Goal: Entertainment & Leisure: Consume media (video, audio)

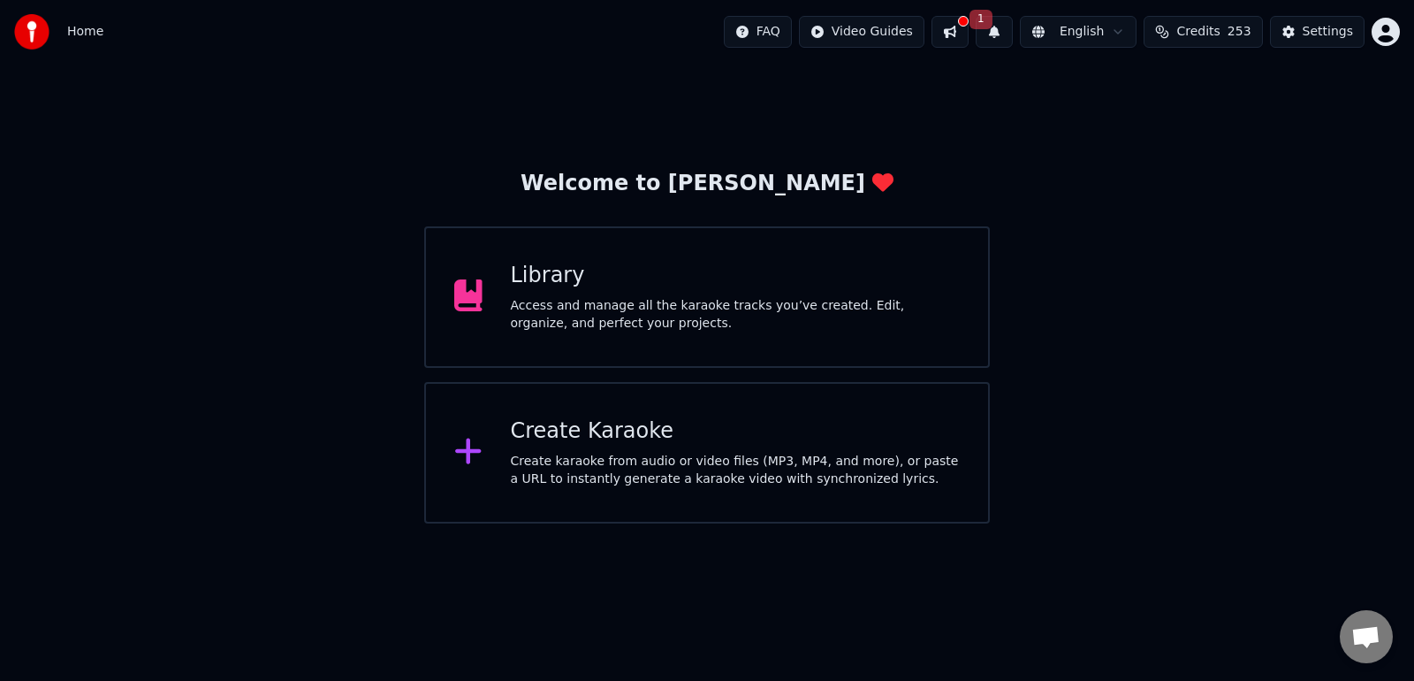
click at [626, 303] on div "Access and manage all the karaoke tracks you’ve created. Edit, organize, and pe…" at bounding box center [736, 314] width 450 height 35
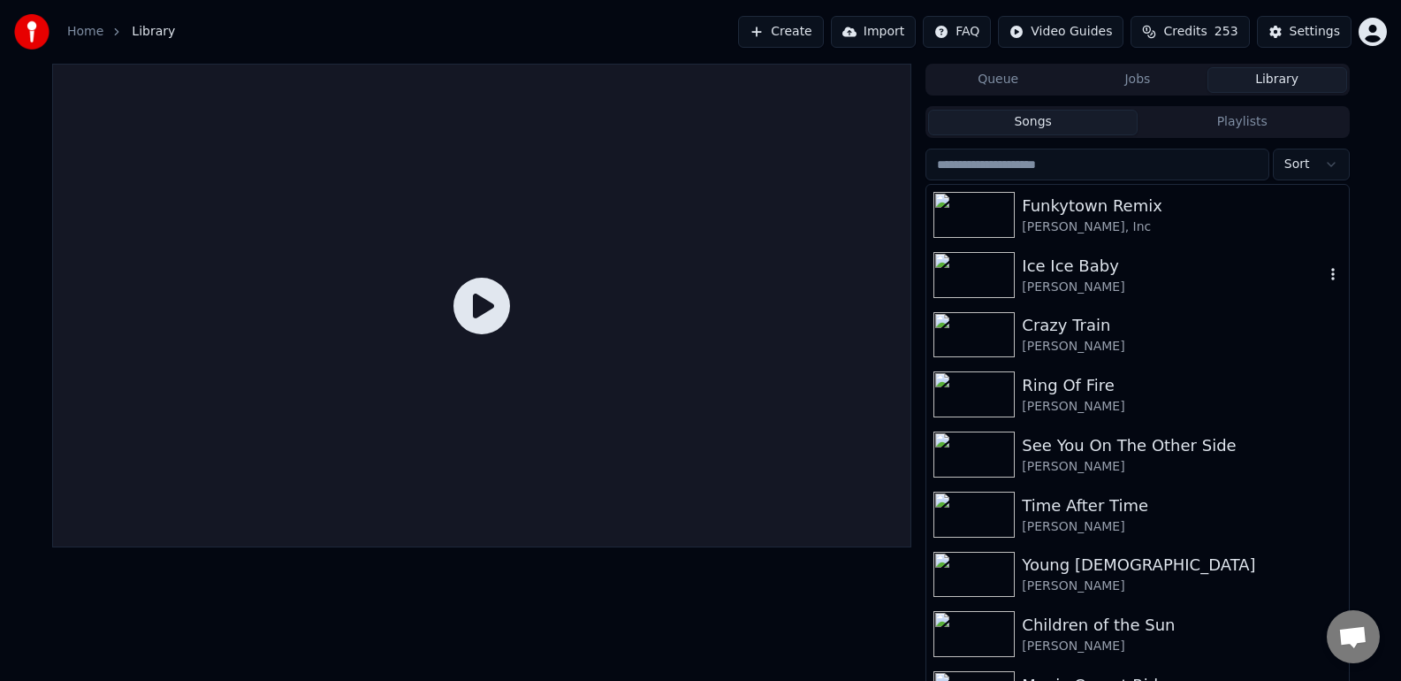
click at [957, 281] on img at bounding box center [973, 275] width 81 height 46
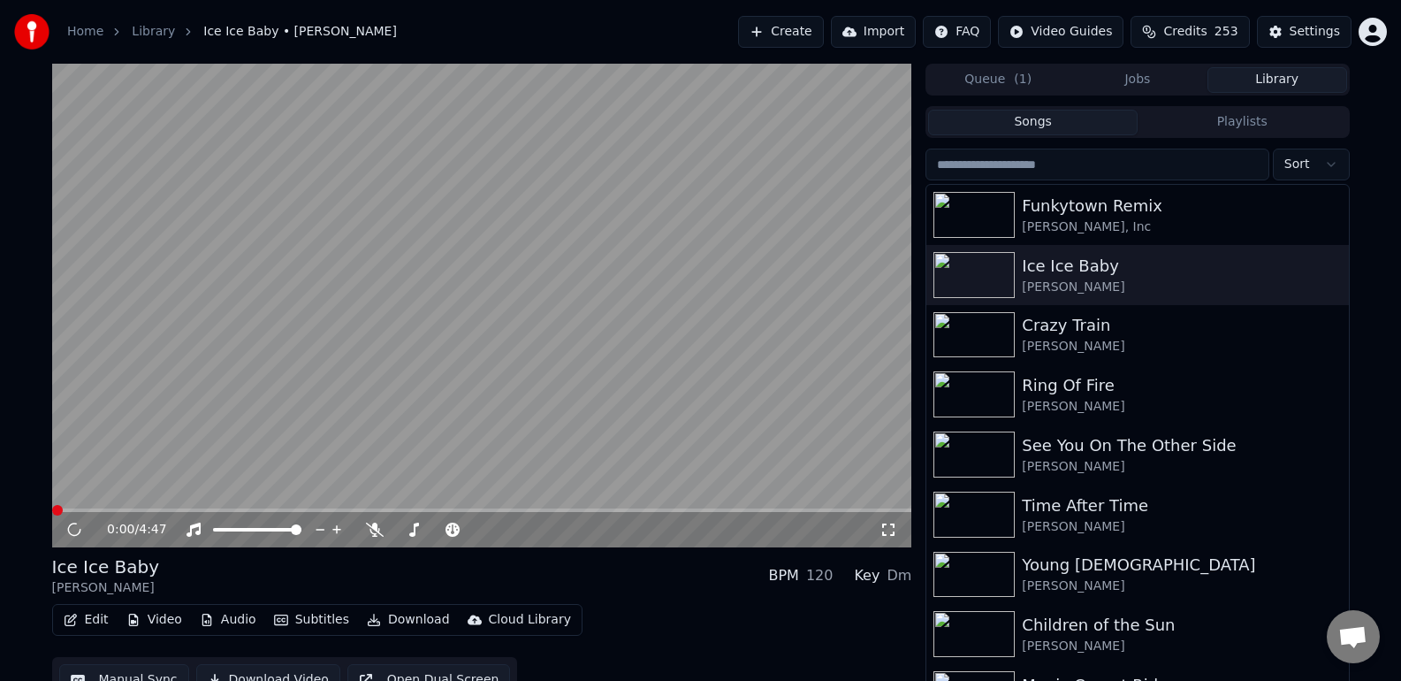
click at [890, 535] on icon at bounding box center [888, 529] width 12 height 12
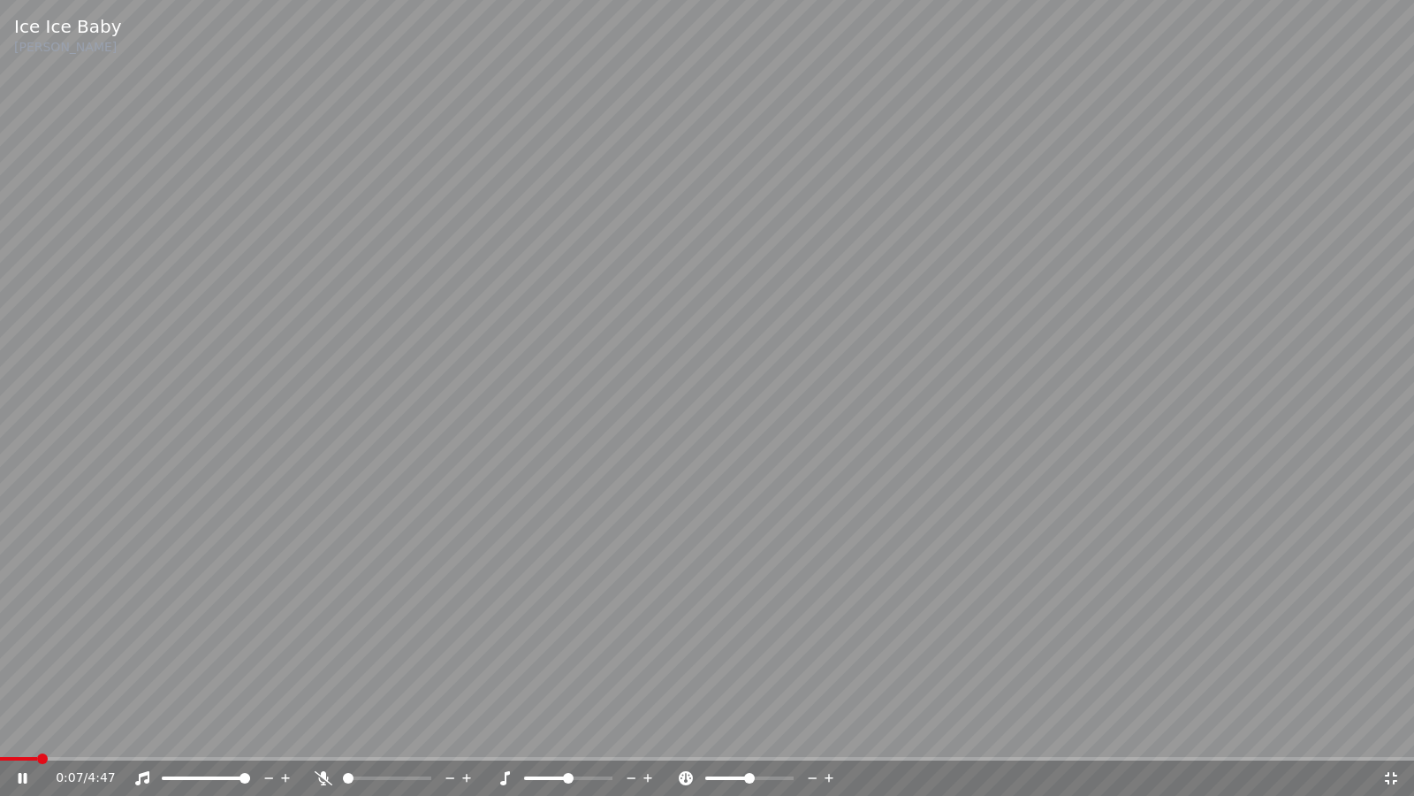
click at [23, 680] on icon at bounding box center [35, 778] width 42 height 14
click at [0, 680] on span at bounding box center [5, 758] width 11 height 11
click at [26, 680] on icon at bounding box center [35, 778] width 42 height 14
click at [26, 680] on icon at bounding box center [23, 778] width 9 height 11
click at [0, 680] on span at bounding box center [5, 758] width 11 height 11
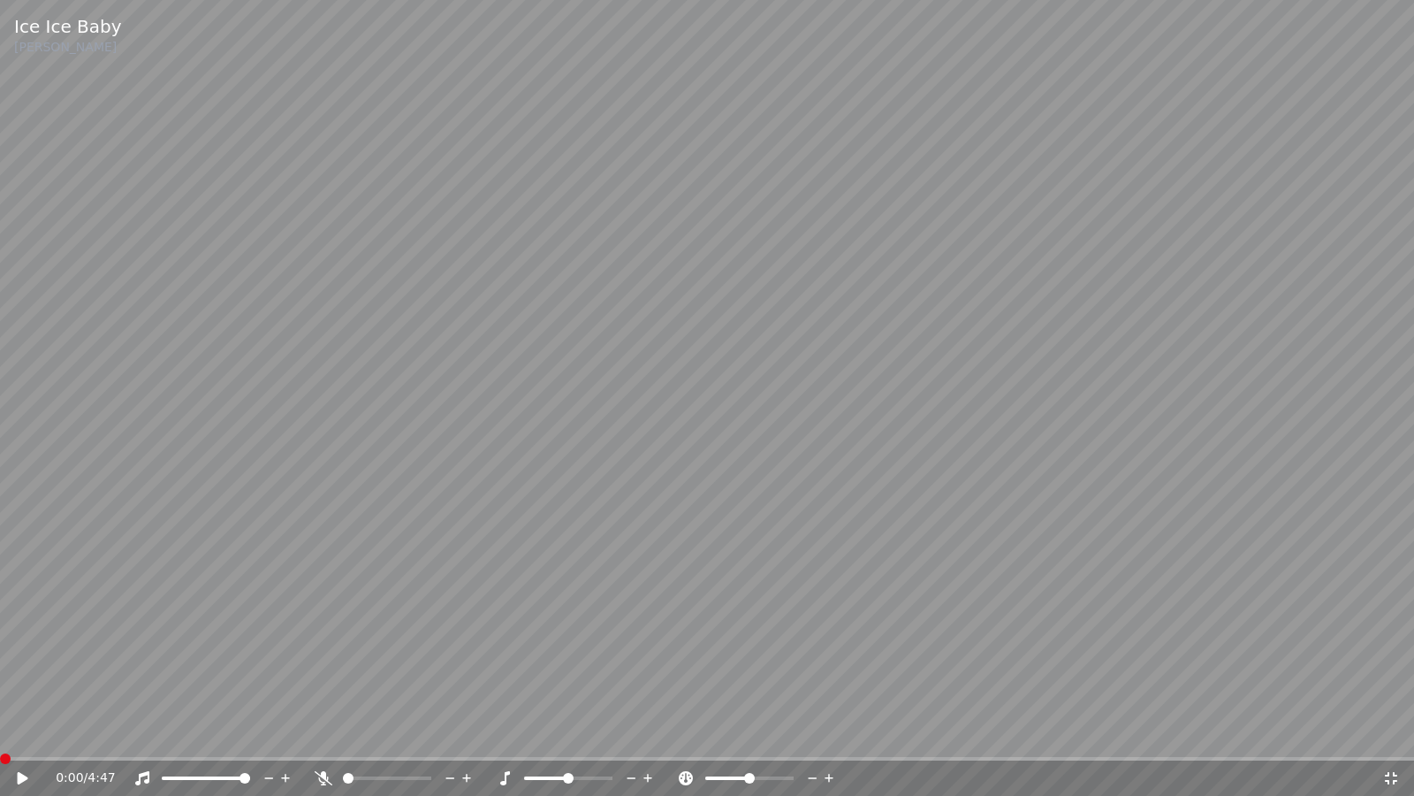
click at [16, 680] on icon at bounding box center [35, 778] width 42 height 14
click at [19, 680] on icon at bounding box center [23, 778] width 9 height 11
click at [0, 680] on span at bounding box center [5, 758] width 11 height 11
click at [27, 680] on icon at bounding box center [35, 778] width 42 height 14
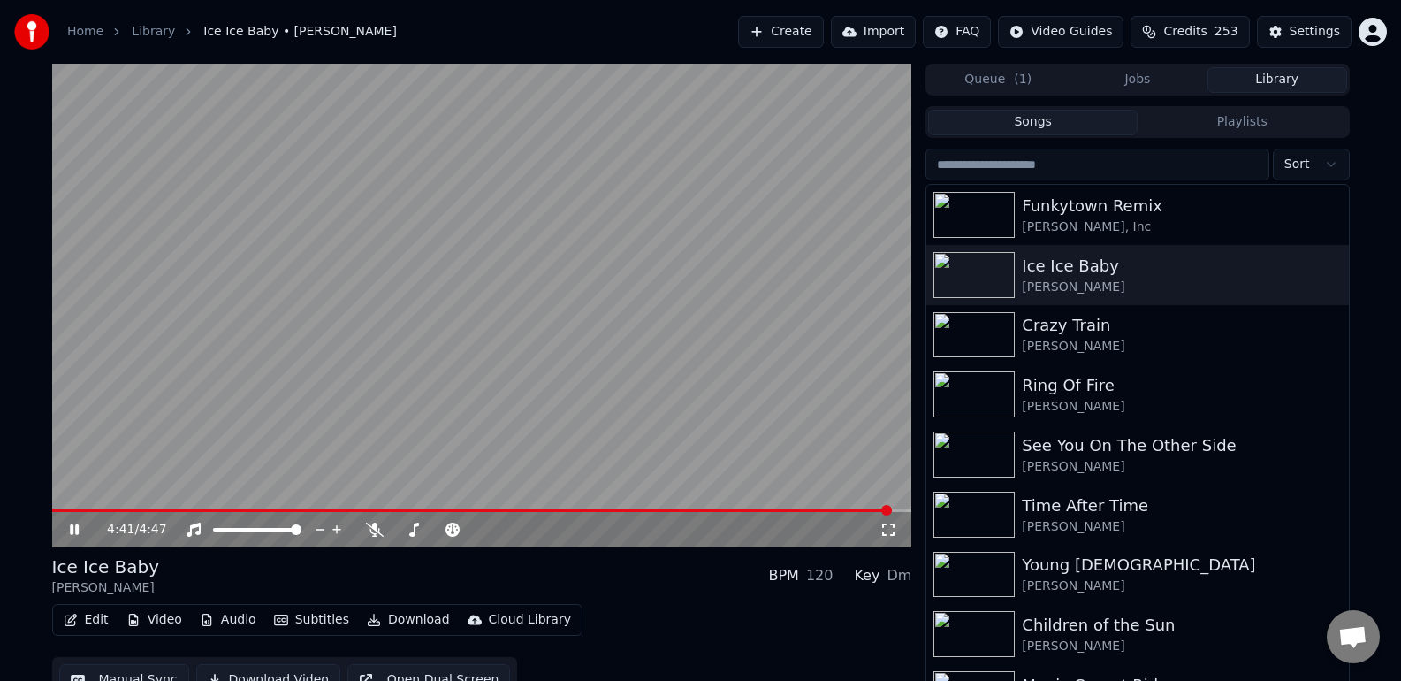
click at [79, 532] on icon at bounding box center [87, 529] width 42 height 14
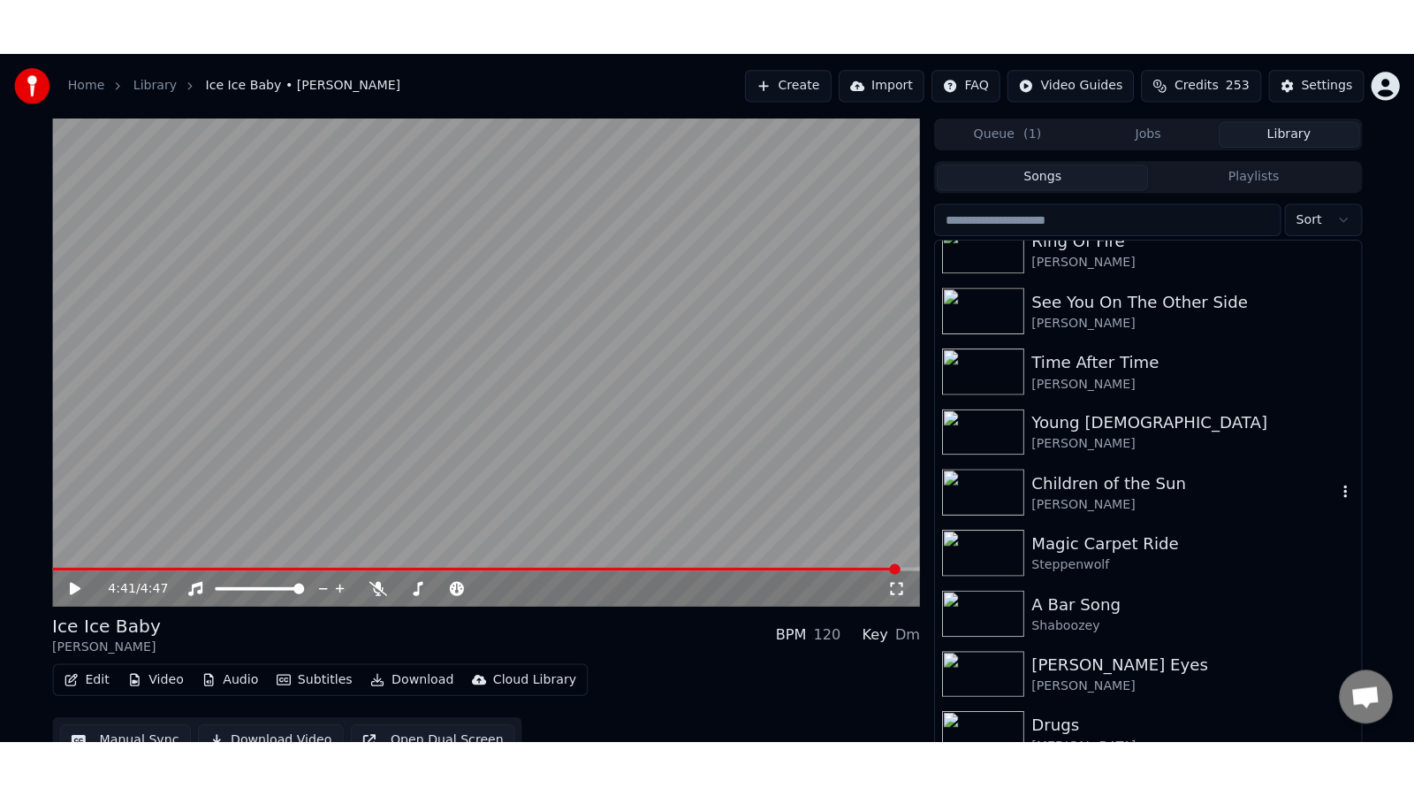
scroll to position [238, 0]
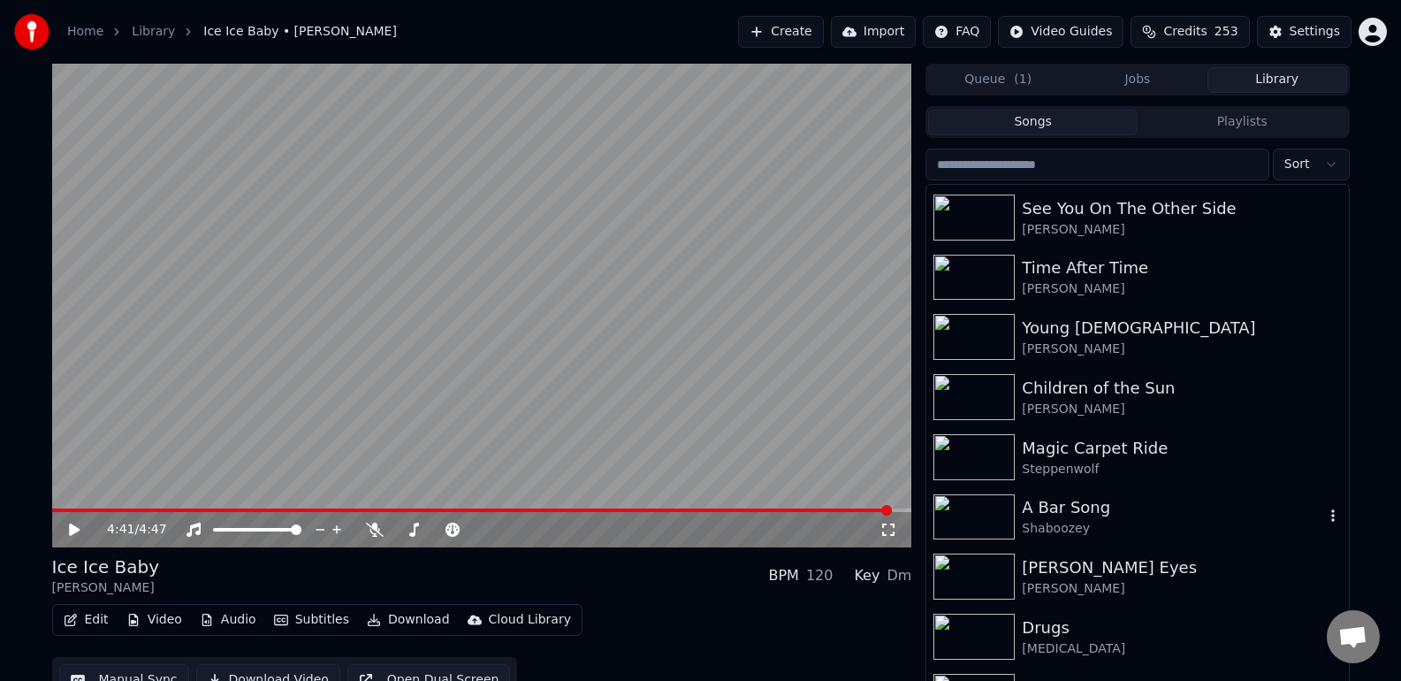
click at [1087, 520] on div "Shaboozey" at bounding box center [1172, 529] width 301 height 18
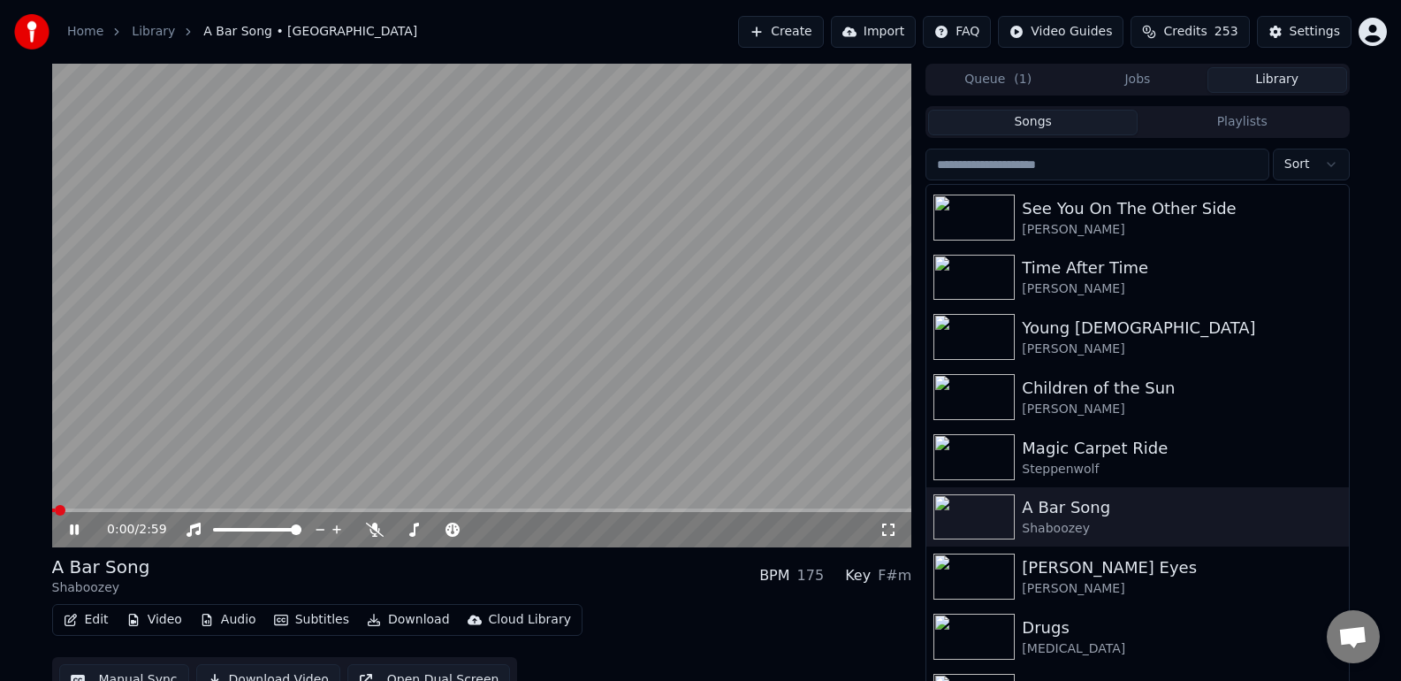
click at [877, 533] on div "0:00 / 2:59" at bounding box center [493, 530] width 773 height 18
click at [887, 531] on icon at bounding box center [889, 529] width 18 height 14
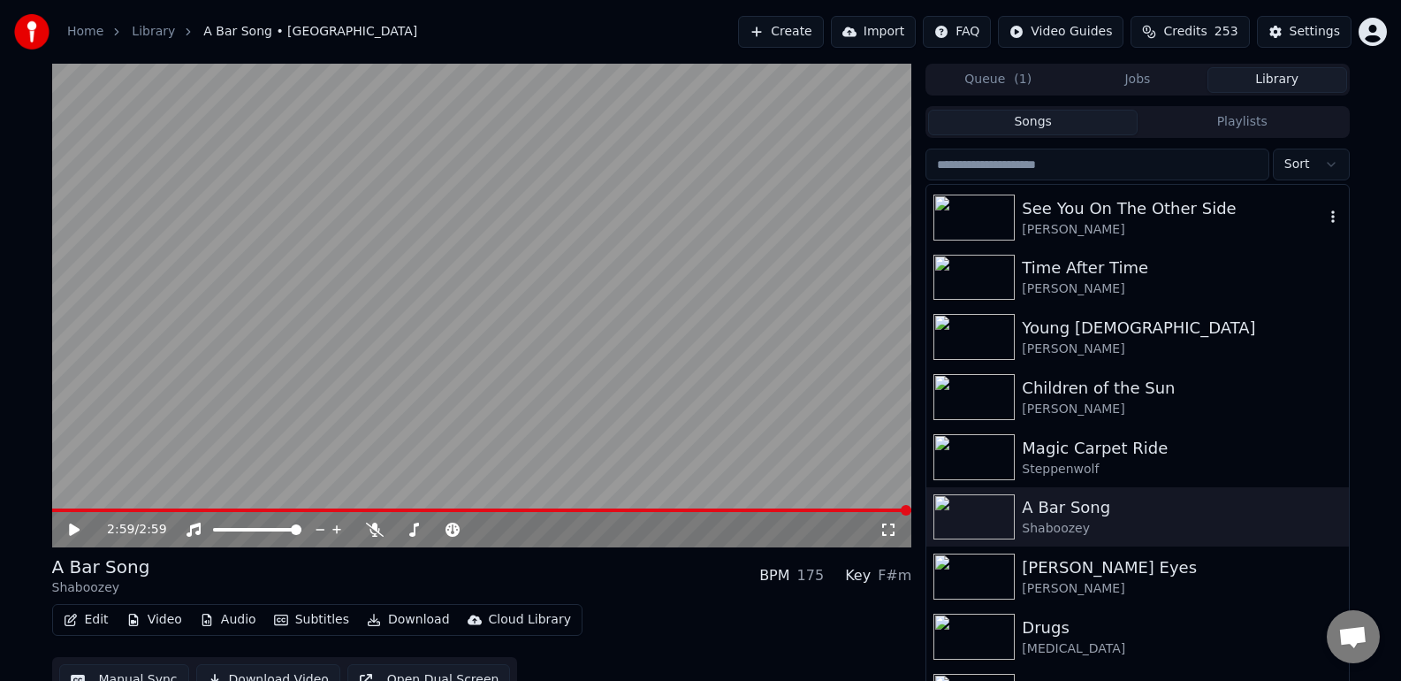
click at [1131, 224] on div "[PERSON_NAME]" at bounding box center [1172, 230] width 301 height 18
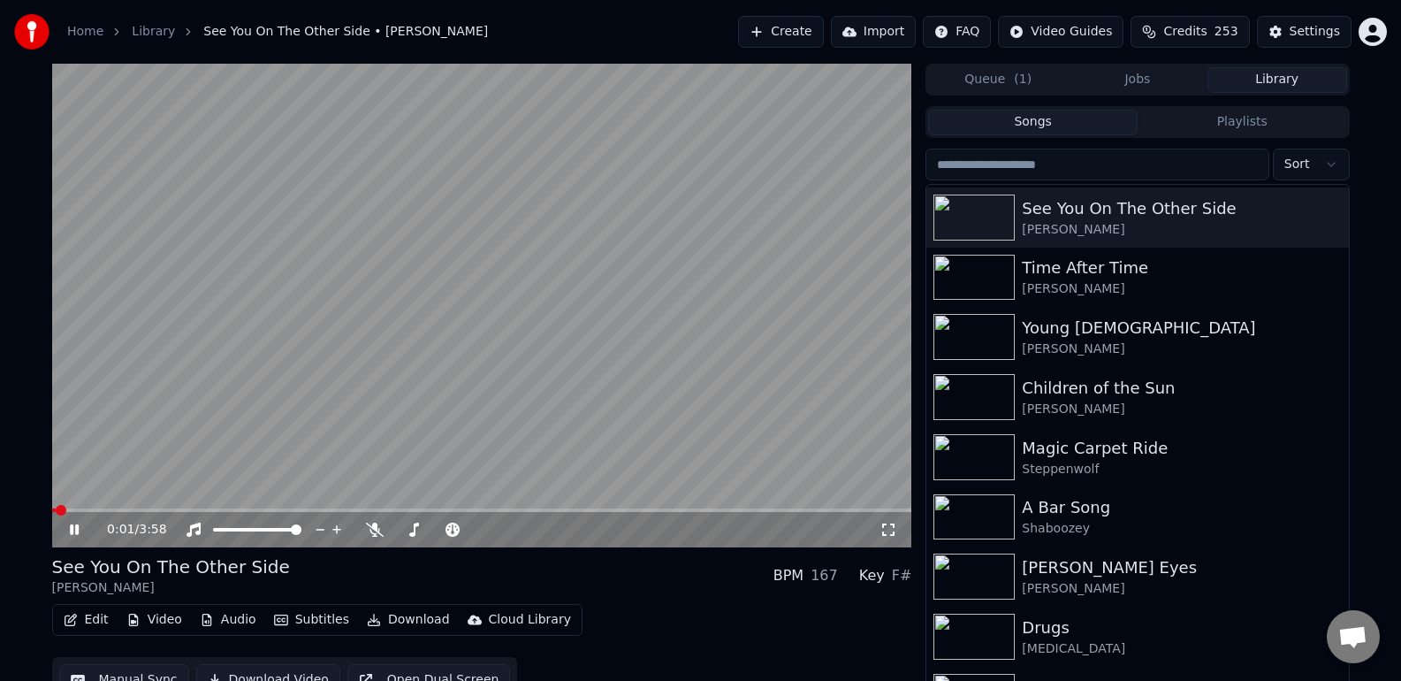
click at [81, 534] on icon at bounding box center [87, 529] width 42 height 14
click at [890, 529] on icon at bounding box center [889, 529] width 18 height 14
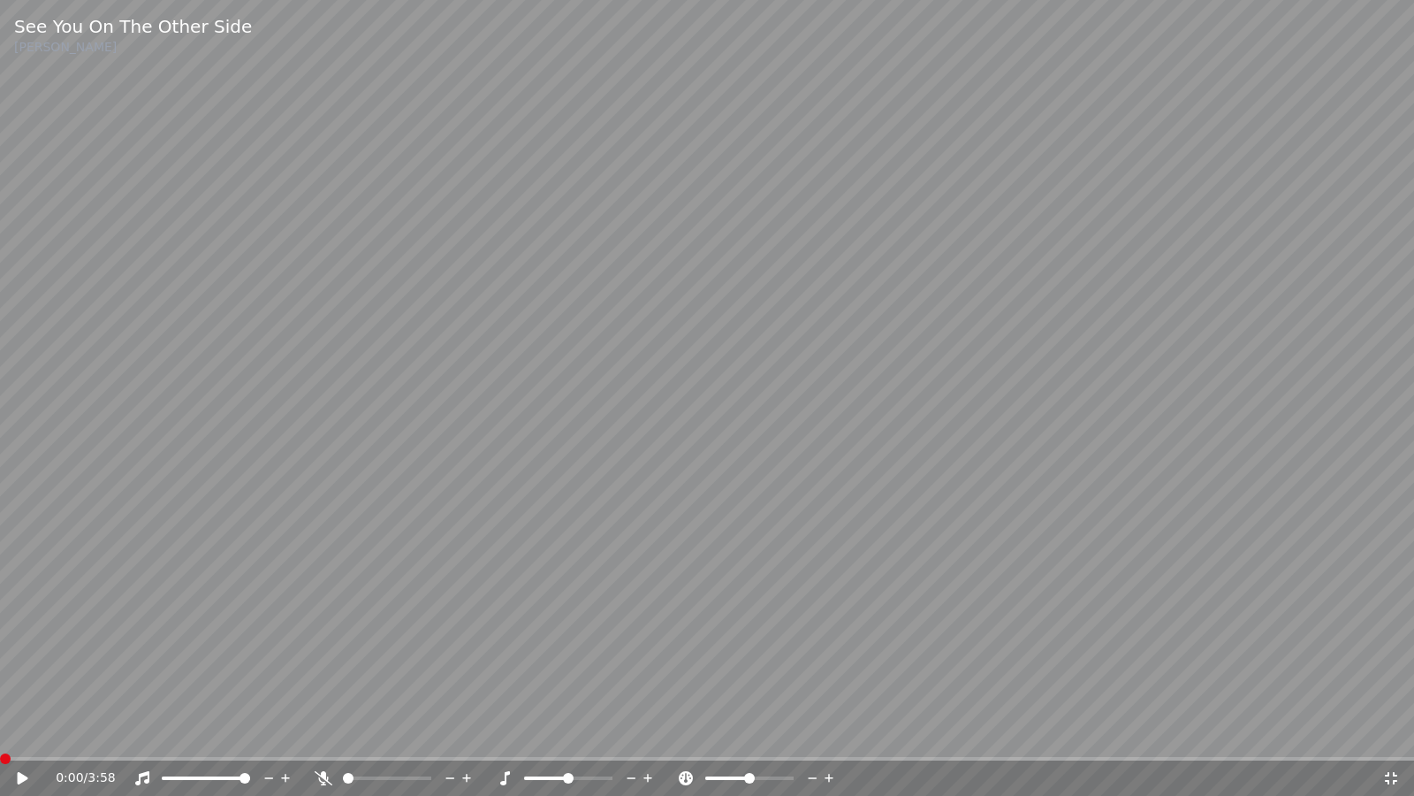
click at [0, 680] on span at bounding box center [5, 758] width 11 height 11
click at [19, 680] on icon at bounding box center [23, 778] width 11 height 12
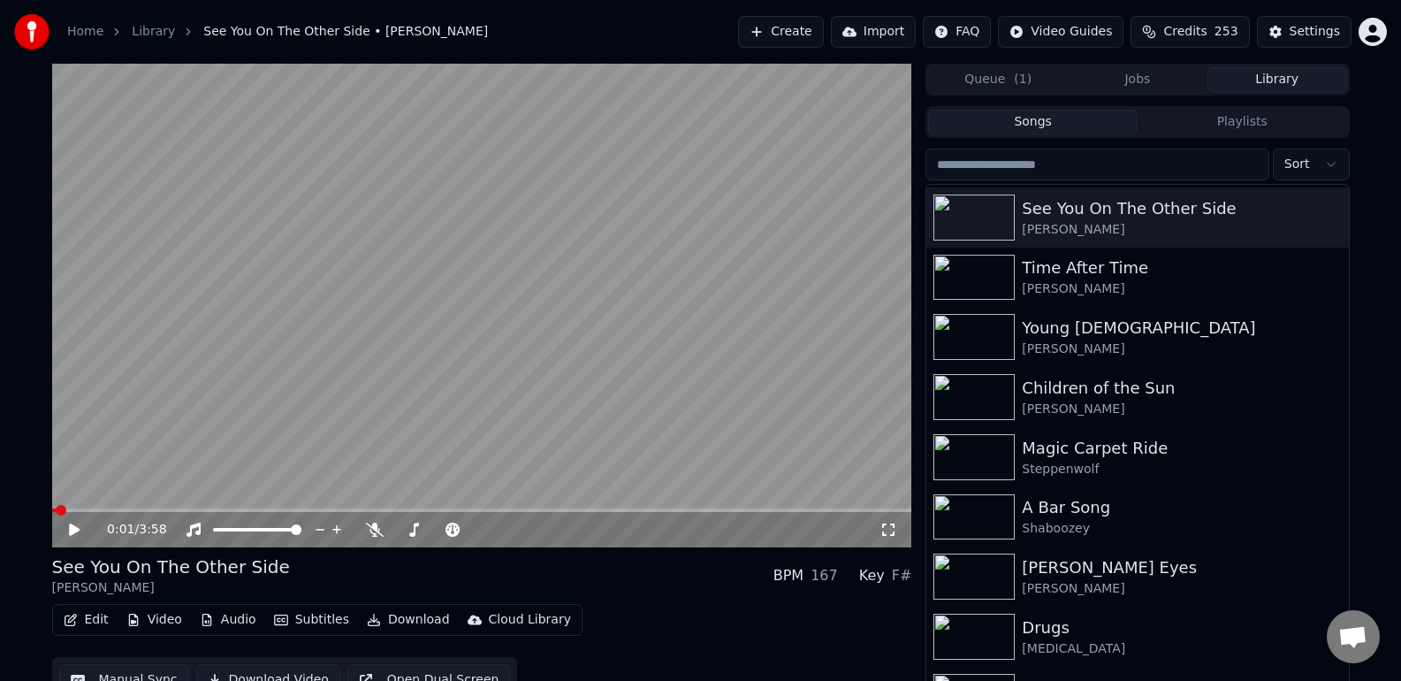
click at [56, 515] on span at bounding box center [61, 510] width 11 height 11
click at [972, 333] on img at bounding box center [973, 337] width 81 height 46
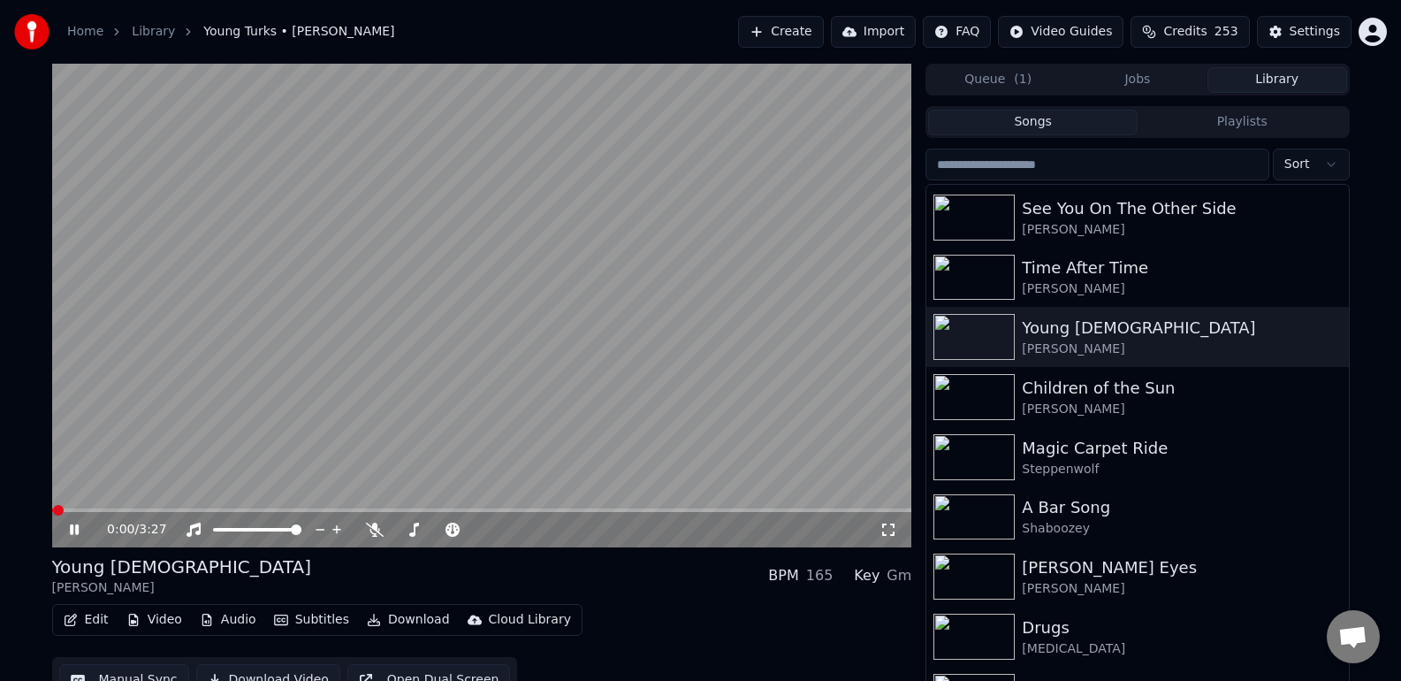
click at [888, 535] on icon at bounding box center [889, 529] width 18 height 14
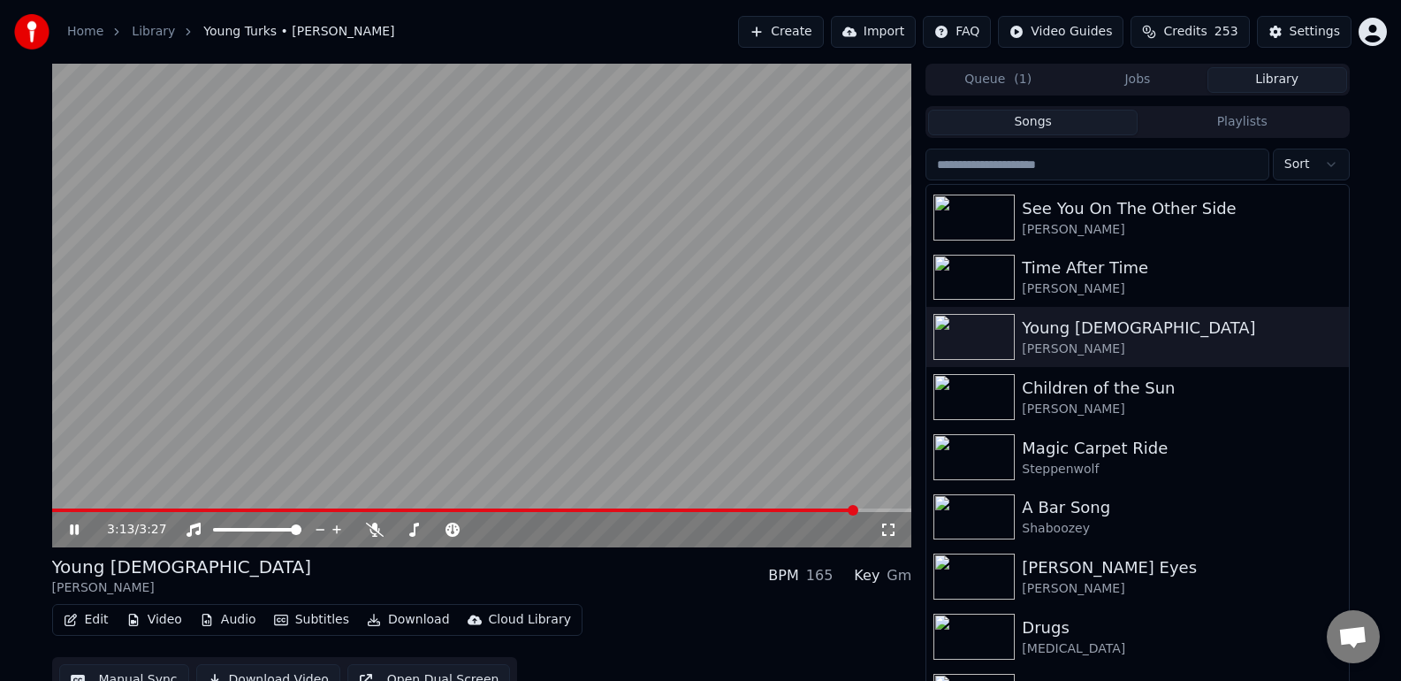
click at [71, 531] on icon at bounding box center [74, 529] width 9 height 11
click at [1001, 452] on img at bounding box center [973, 457] width 81 height 46
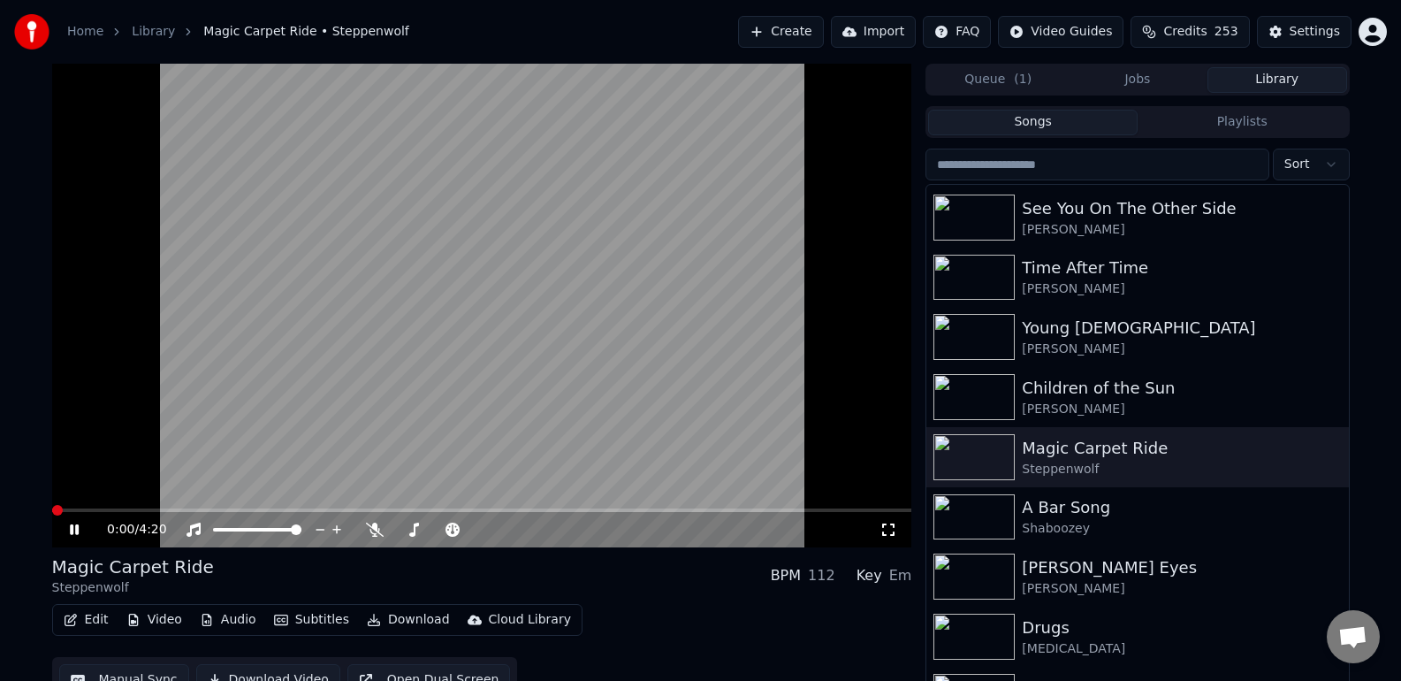
click at [890, 529] on icon at bounding box center [889, 529] width 18 height 14
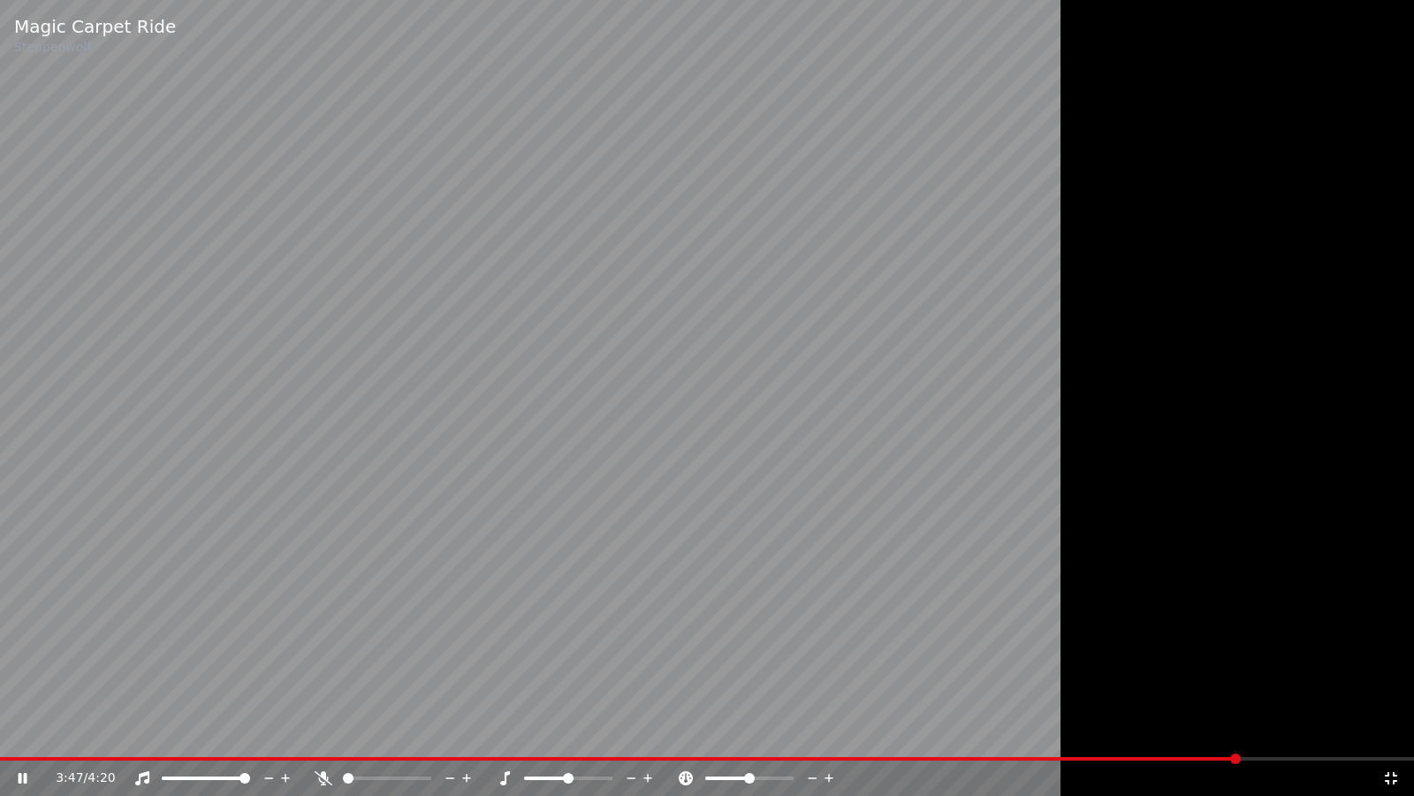
click at [1397, 680] on icon at bounding box center [1392, 778] width 18 height 14
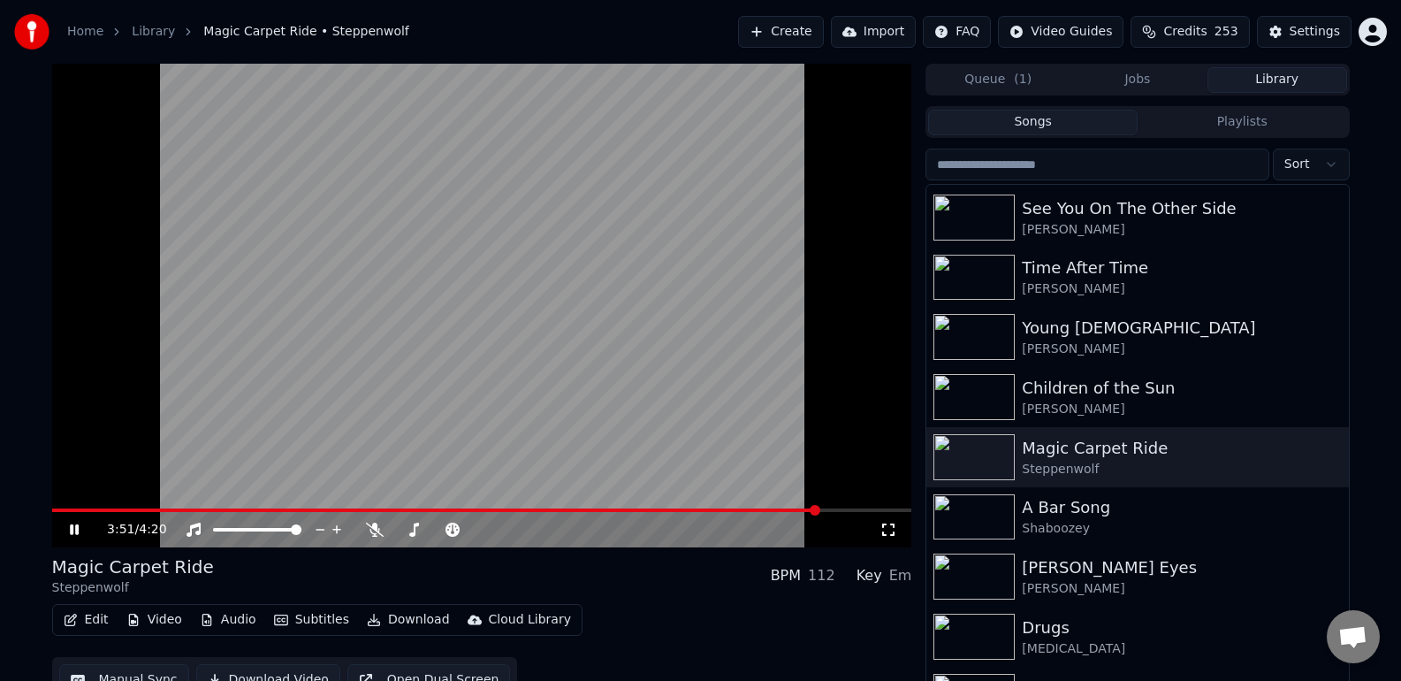
click at [76, 537] on div "3:51 / 4:20" at bounding box center [482, 530] width 846 height 18
click at [77, 533] on icon at bounding box center [74, 529] width 9 height 11
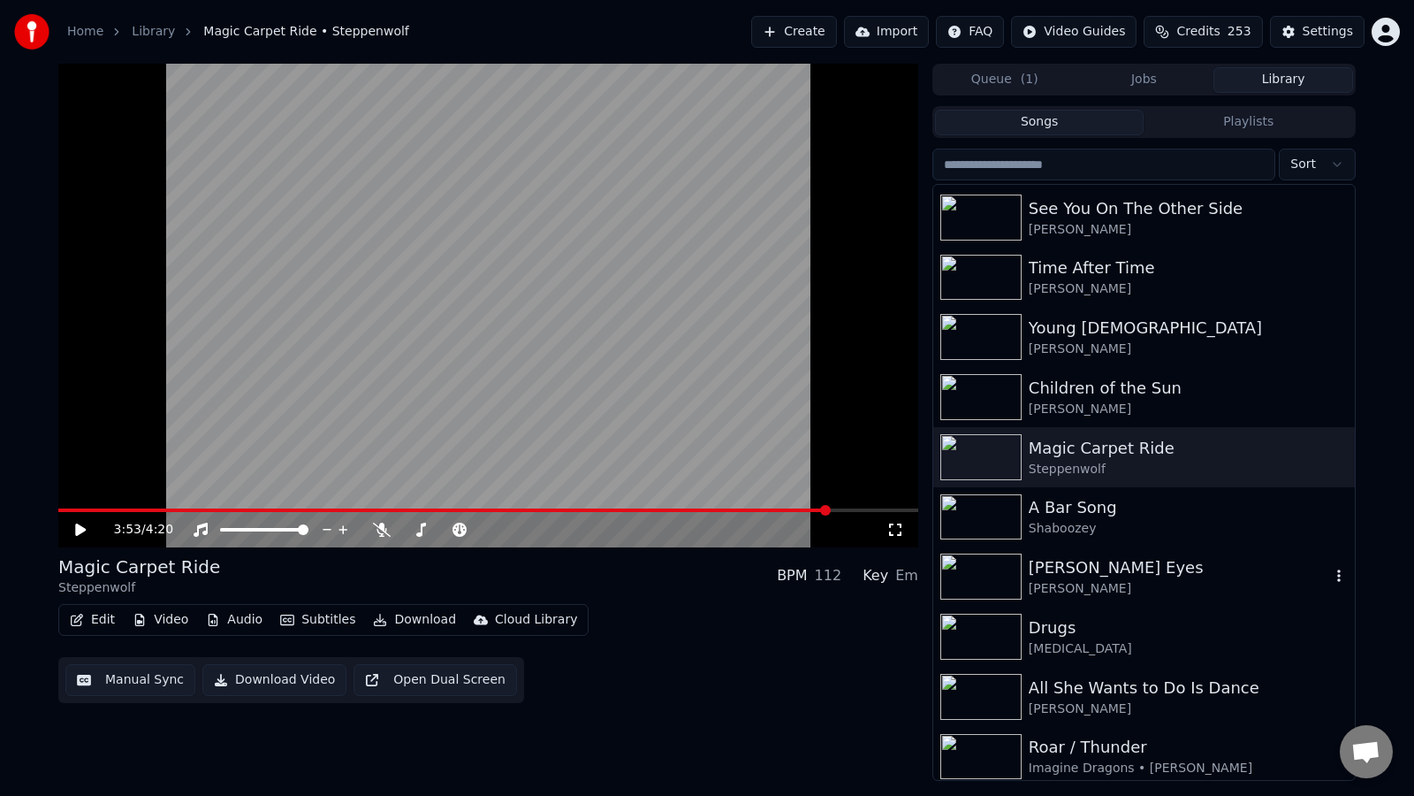
click at [1041, 583] on div "[PERSON_NAME]" at bounding box center [1179, 589] width 301 height 18
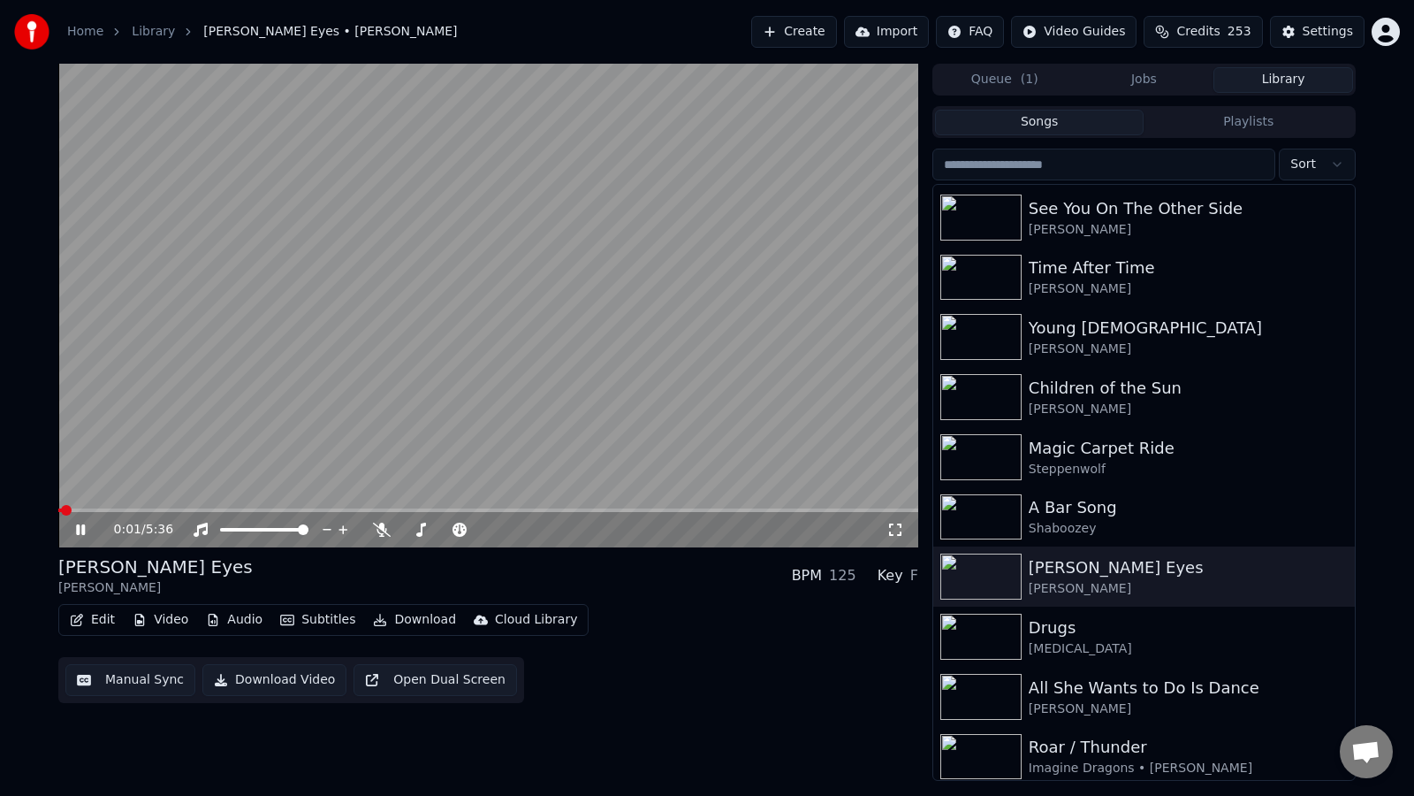
click at [898, 531] on icon at bounding box center [896, 529] width 18 height 14
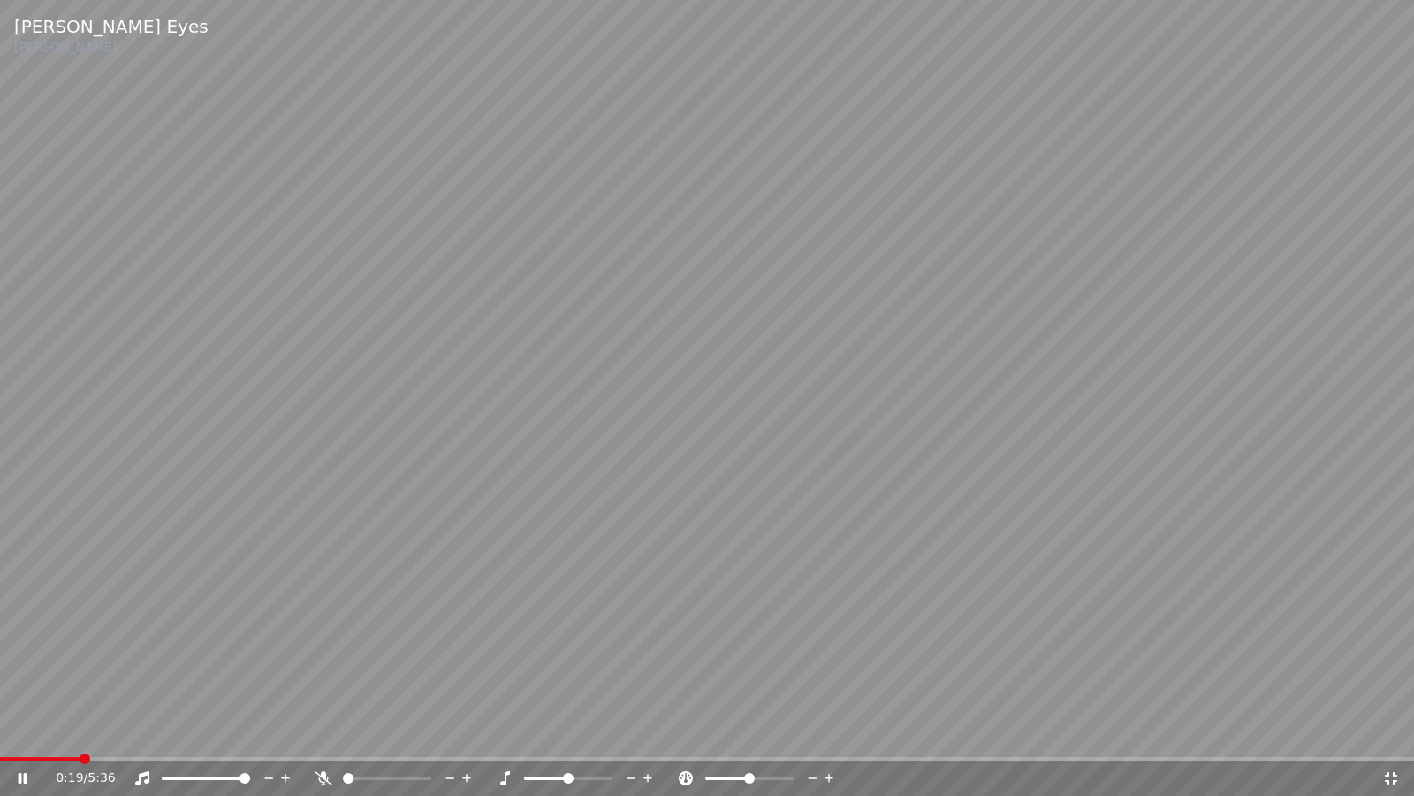
click at [80, 680] on span at bounding box center [85, 758] width 11 height 11
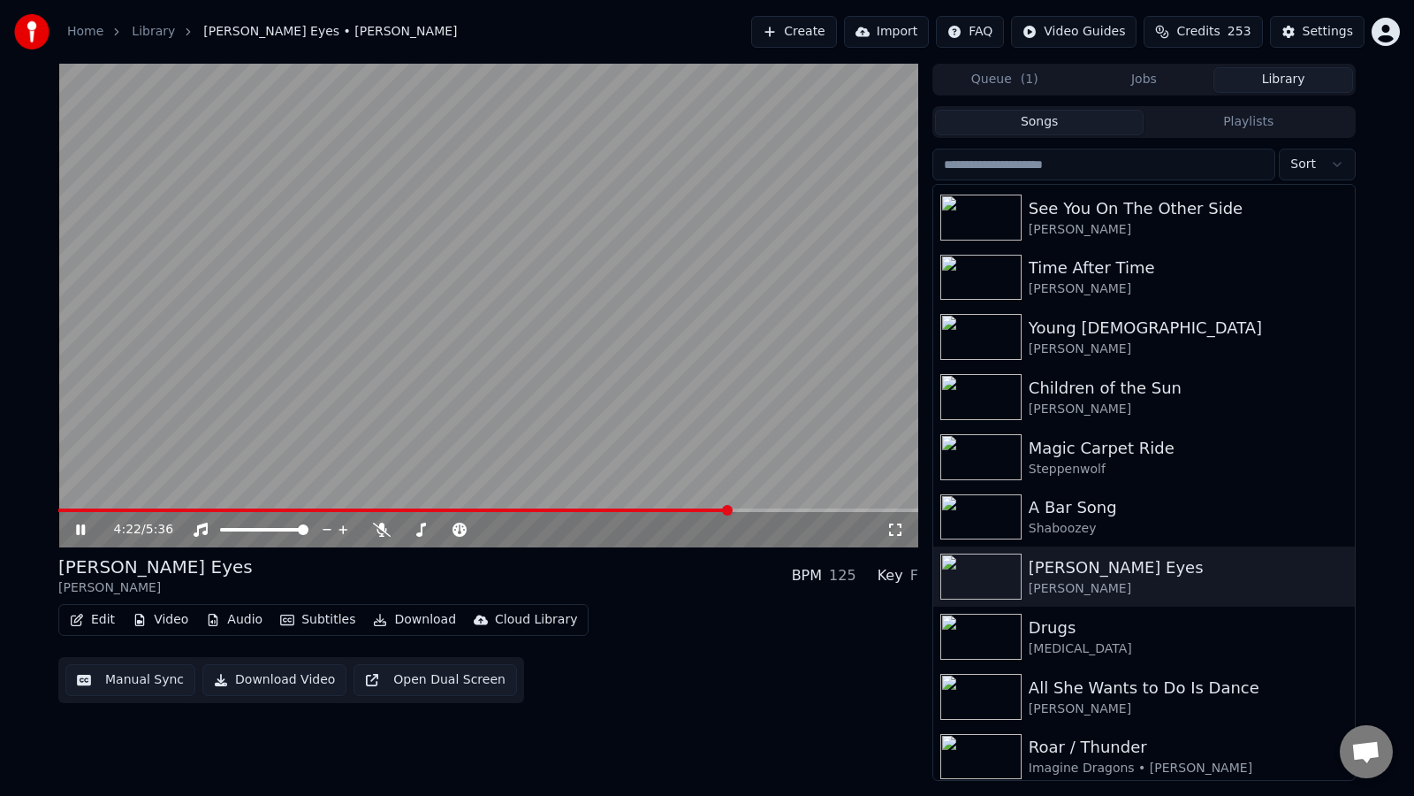
click at [77, 531] on icon at bounding box center [80, 529] width 9 height 11
click at [58, 505] on span at bounding box center [63, 510] width 11 height 11
click at [81, 533] on icon at bounding box center [93, 529] width 42 height 14
click at [81, 533] on icon at bounding box center [80, 529] width 9 height 11
click at [989, 636] on img at bounding box center [981, 636] width 81 height 46
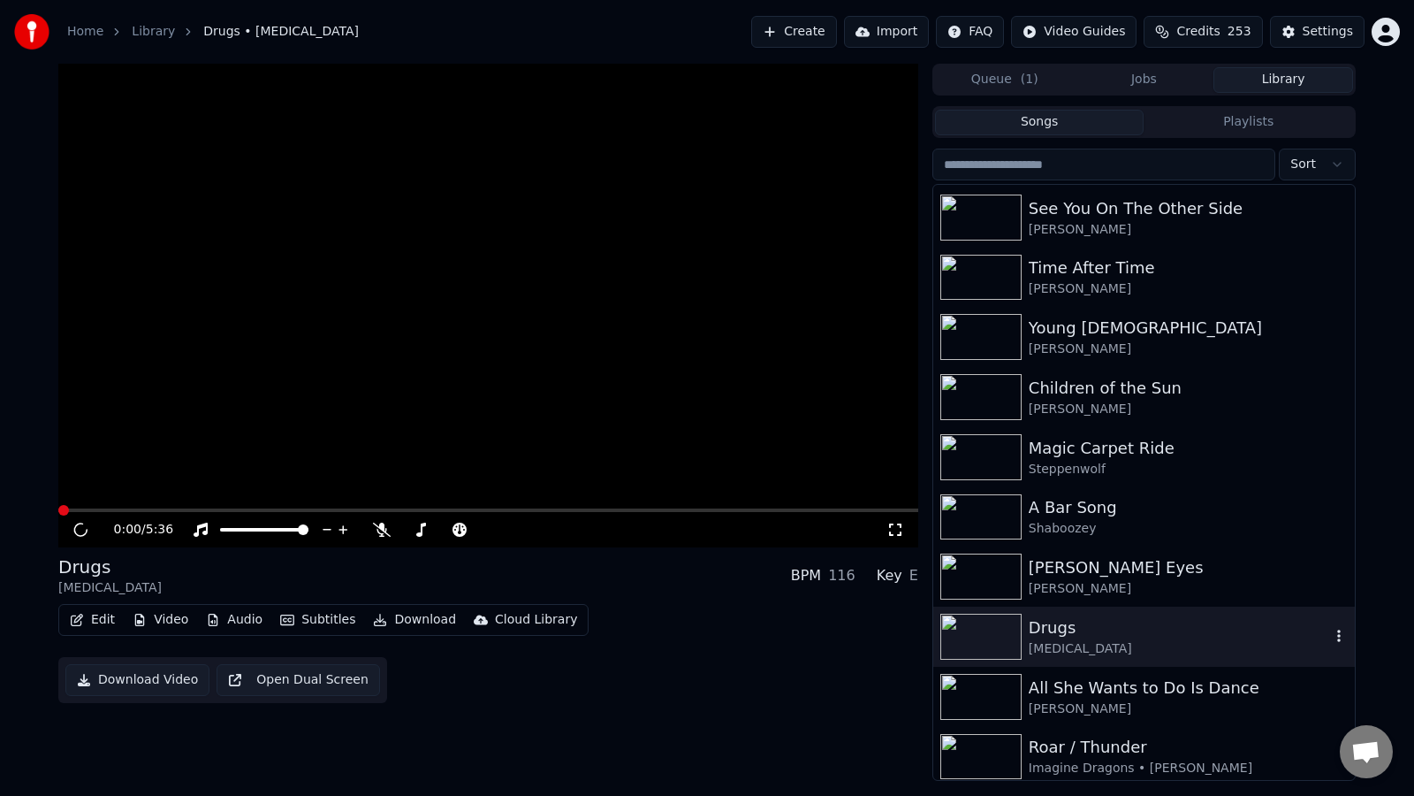
click at [989, 636] on img at bounding box center [981, 636] width 81 height 46
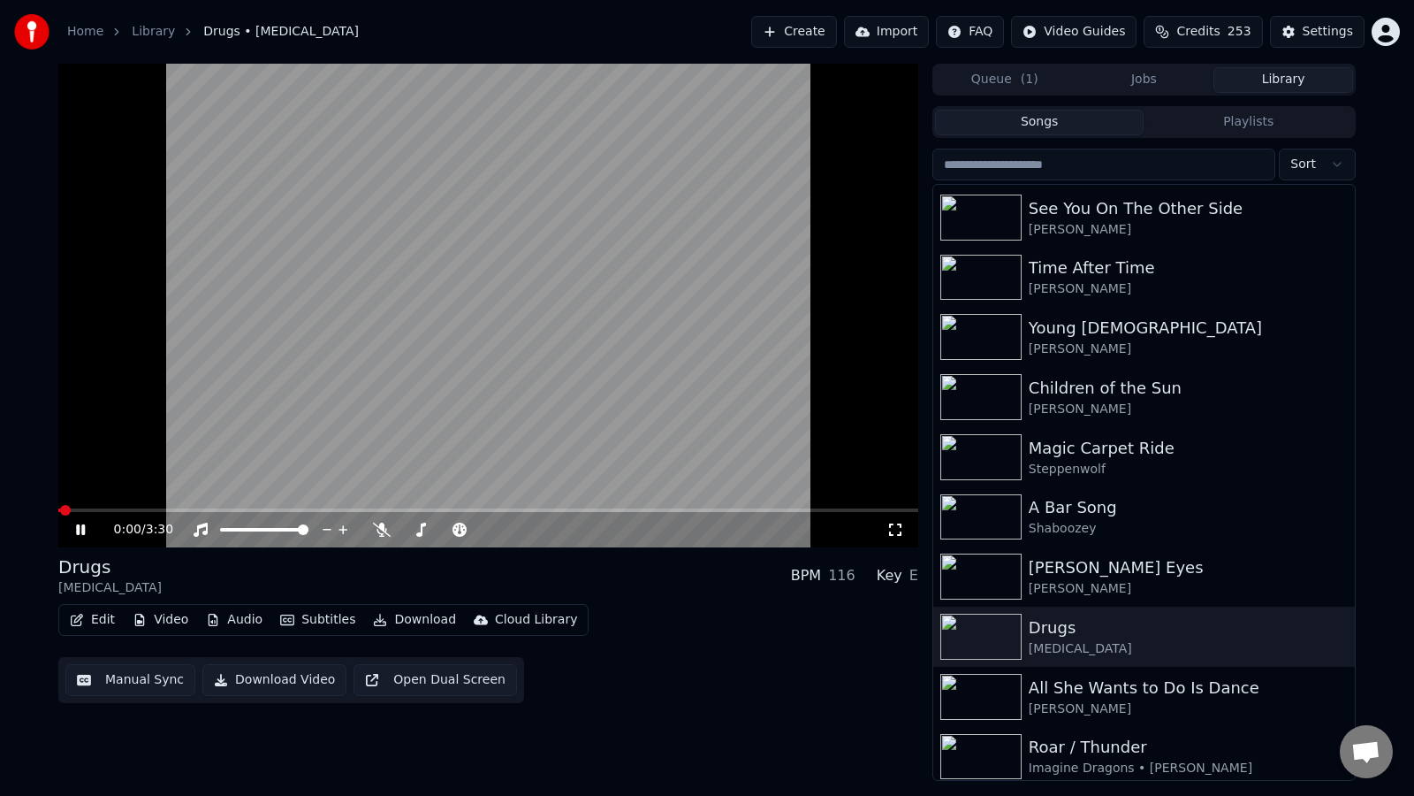
click at [897, 530] on icon at bounding box center [896, 529] width 18 height 14
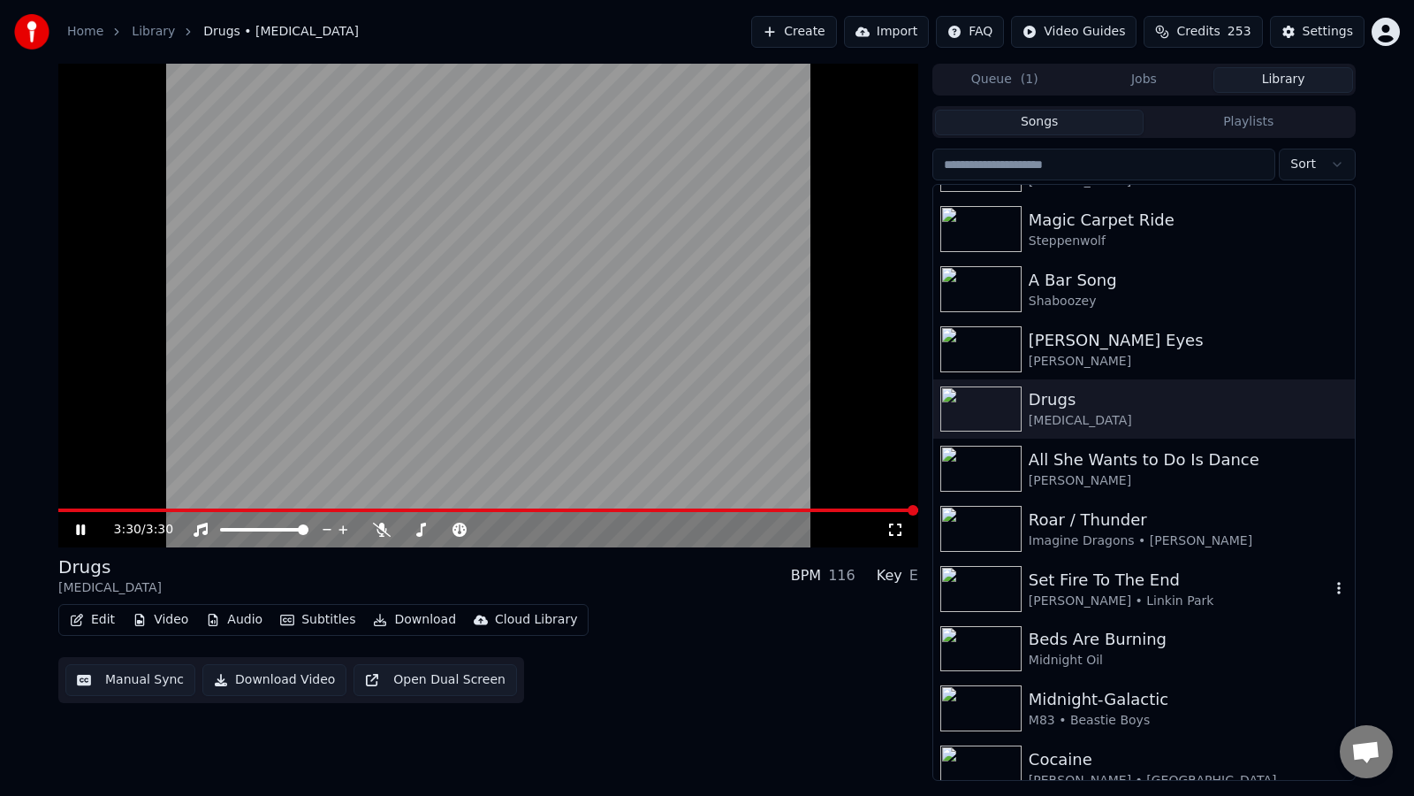
scroll to position [484, 0]
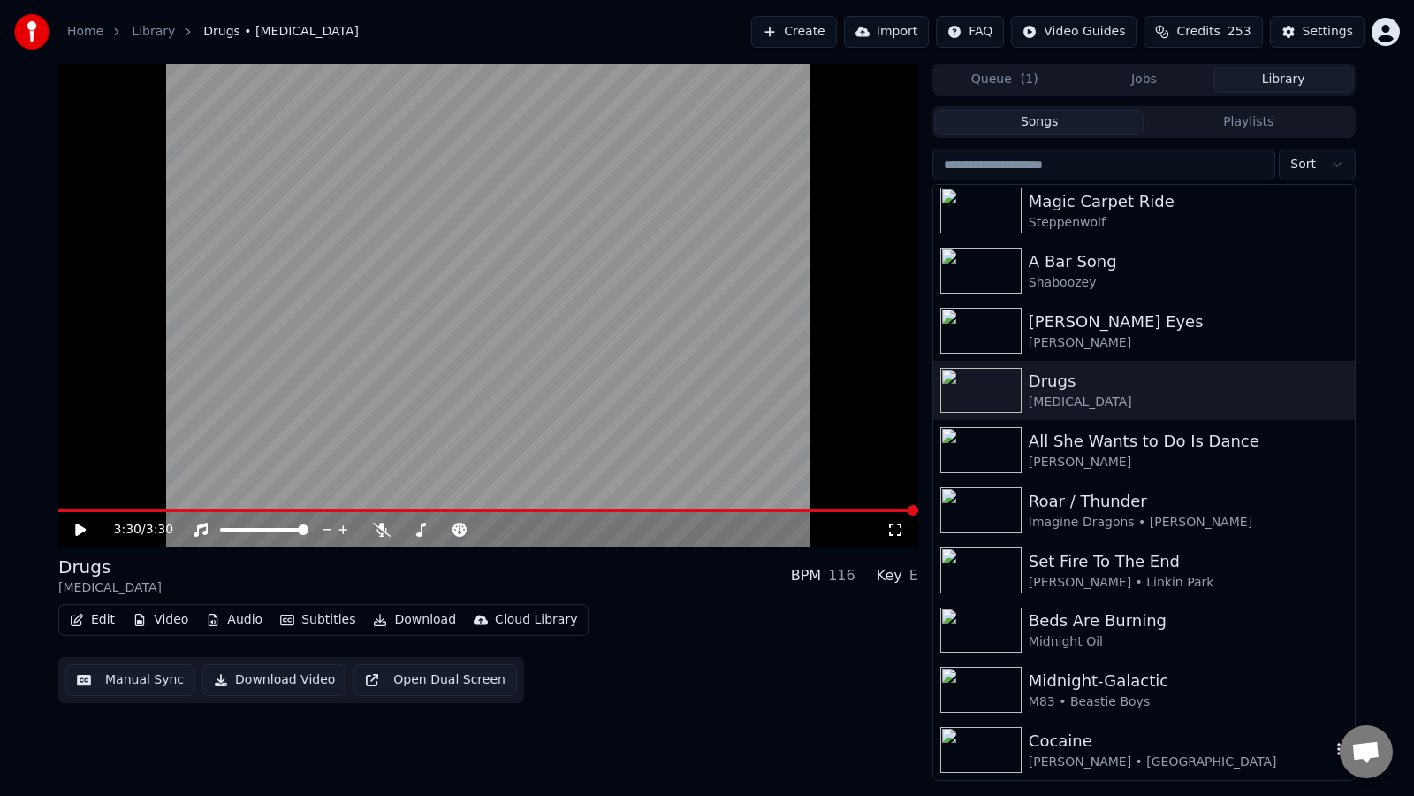
click at [1017, 680] on img at bounding box center [981, 750] width 81 height 46
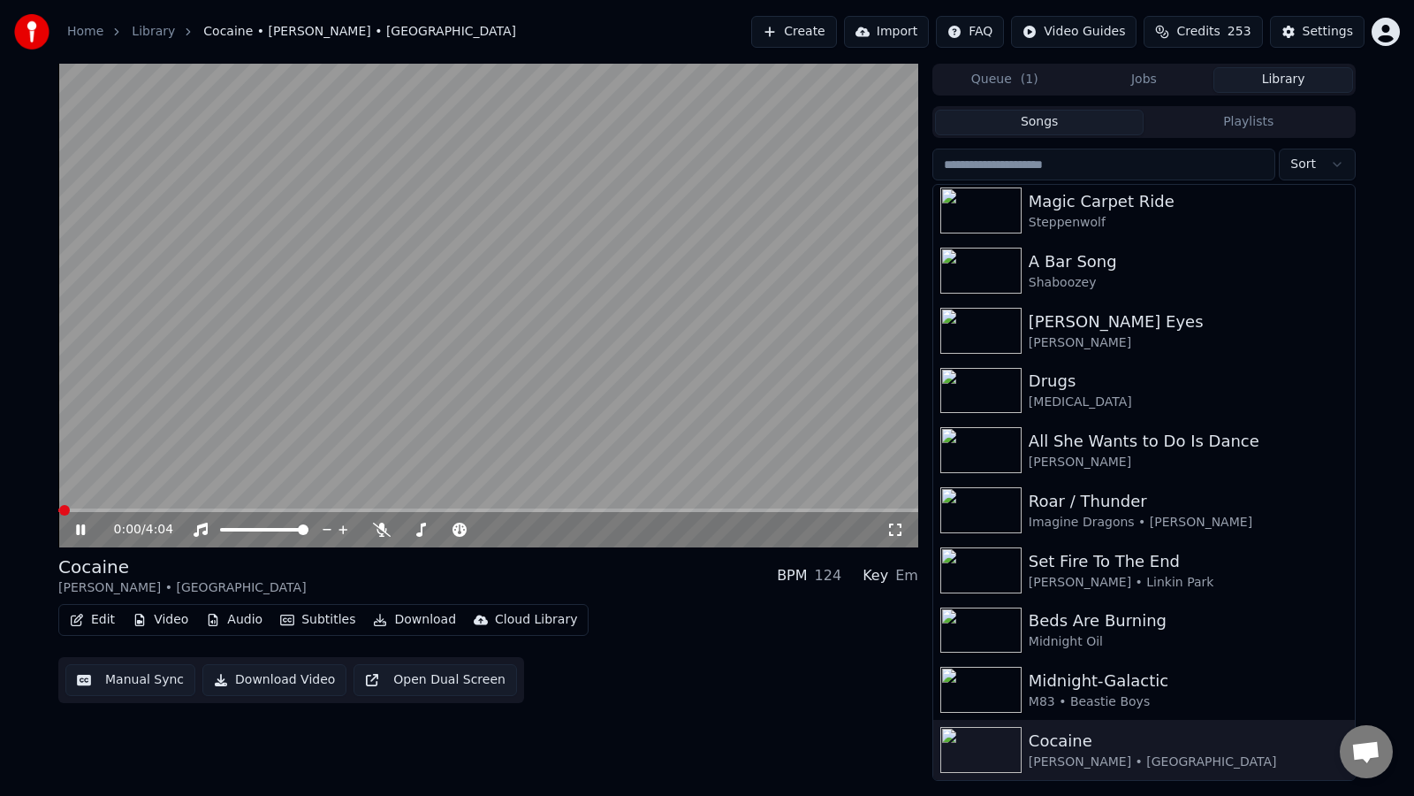
click at [894, 534] on icon at bounding box center [896, 529] width 18 height 14
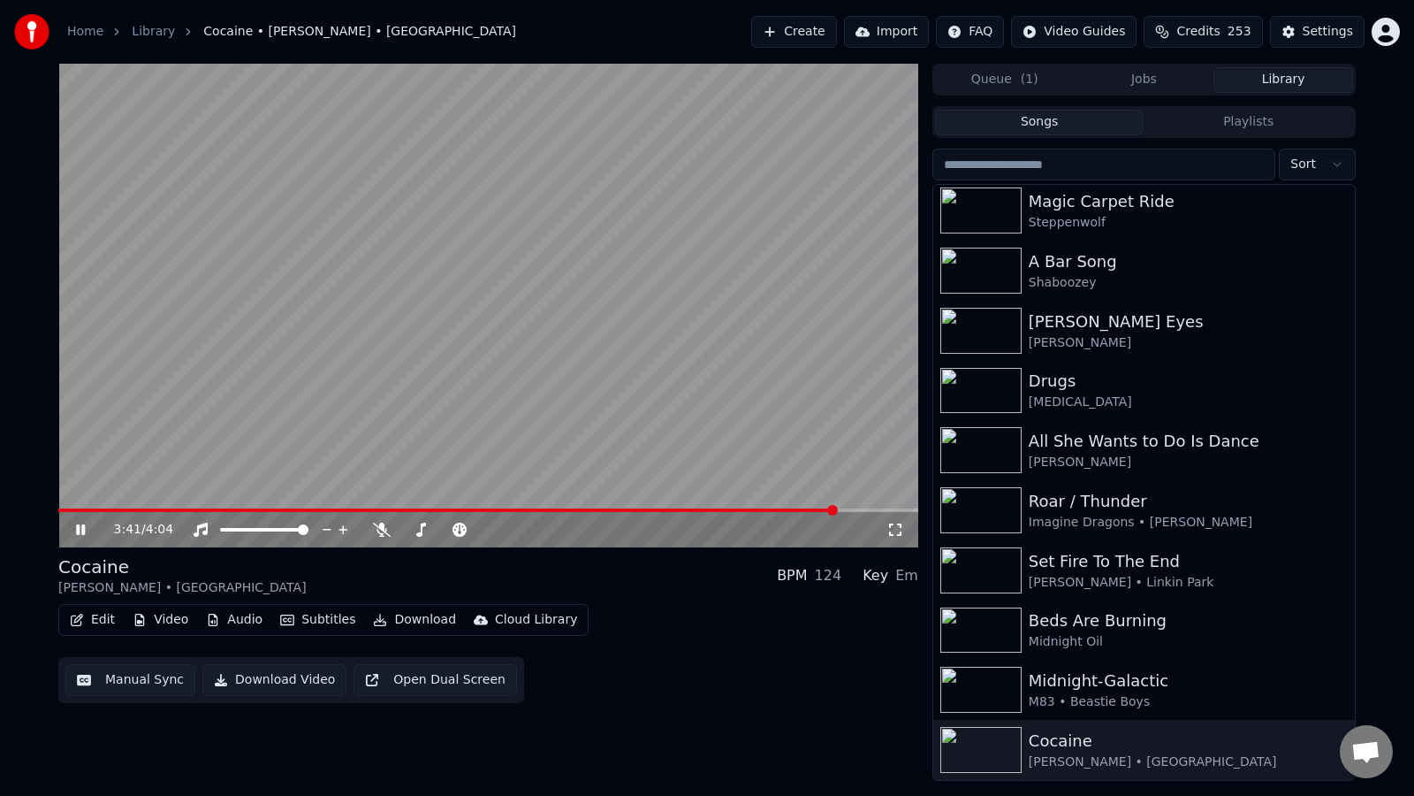
click at [90, 534] on icon at bounding box center [93, 529] width 42 height 14
click at [995, 636] on img at bounding box center [981, 630] width 81 height 46
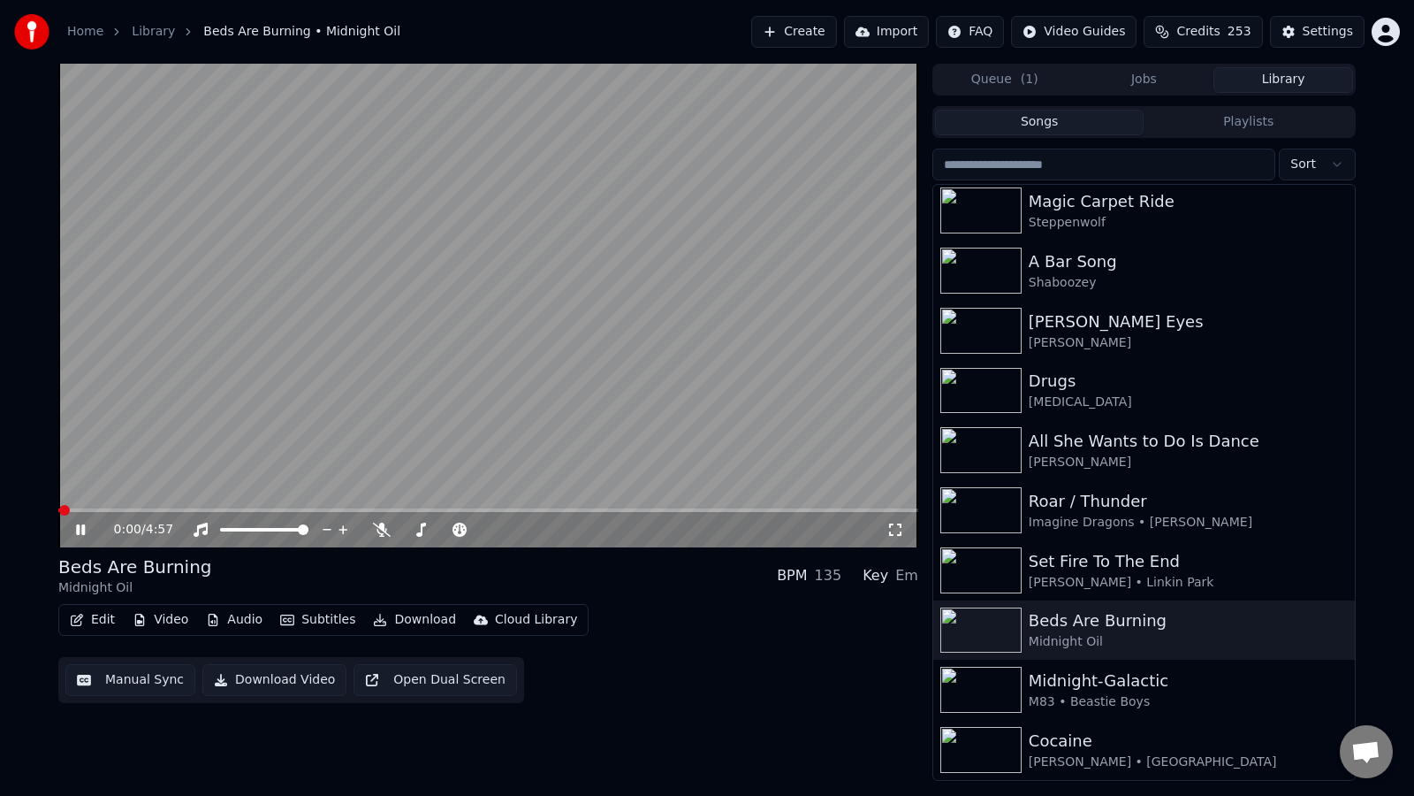
click at [888, 530] on icon at bounding box center [896, 529] width 18 height 14
